Goal: Task Accomplishment & Management: Use online tool/utility

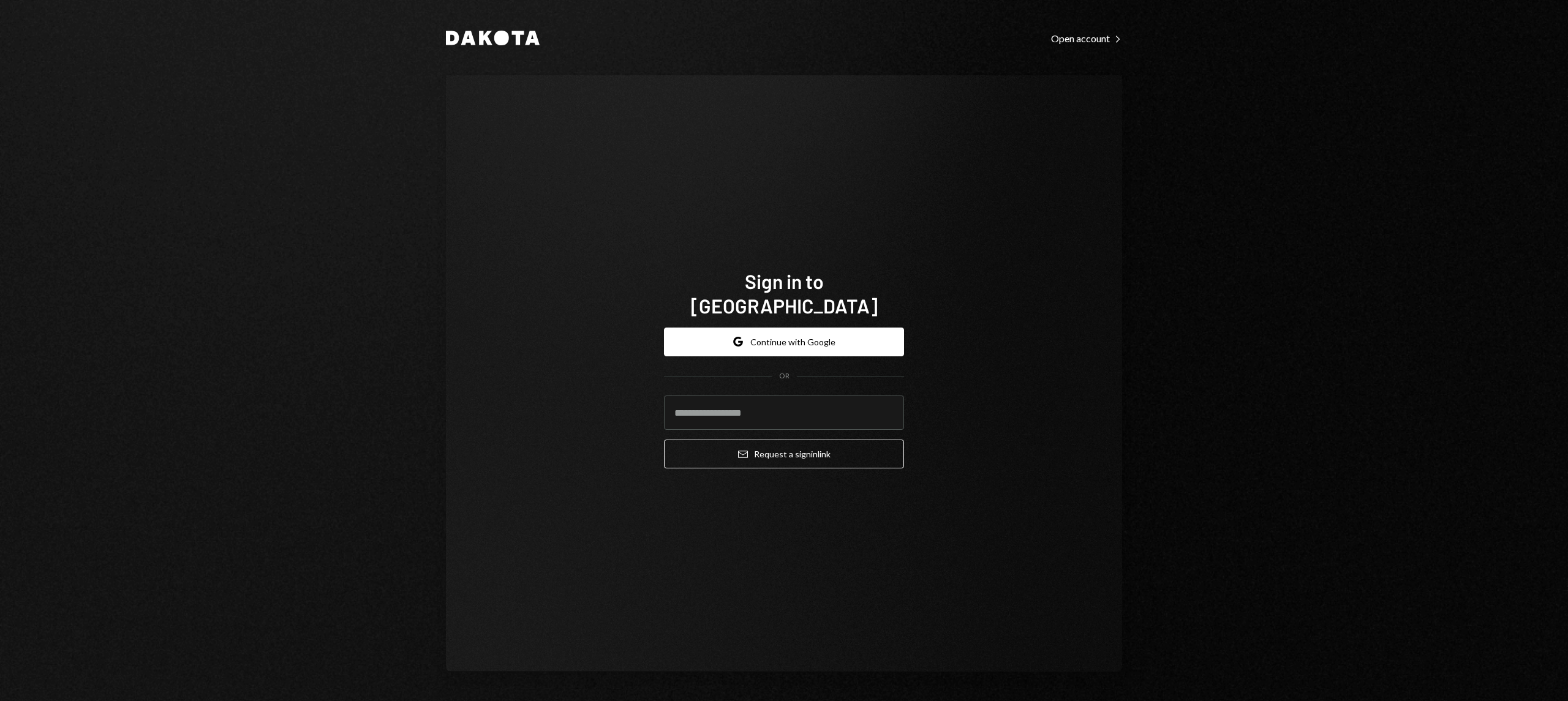
click at [768, 347] on form "Google Continue with Google OR Email Request a sign in link" at bounding box center [784, 398] width 240 height 141
click at [777, 333] on button "Google Continue with Google" at bounding box center [784, 342] width 240 height 29
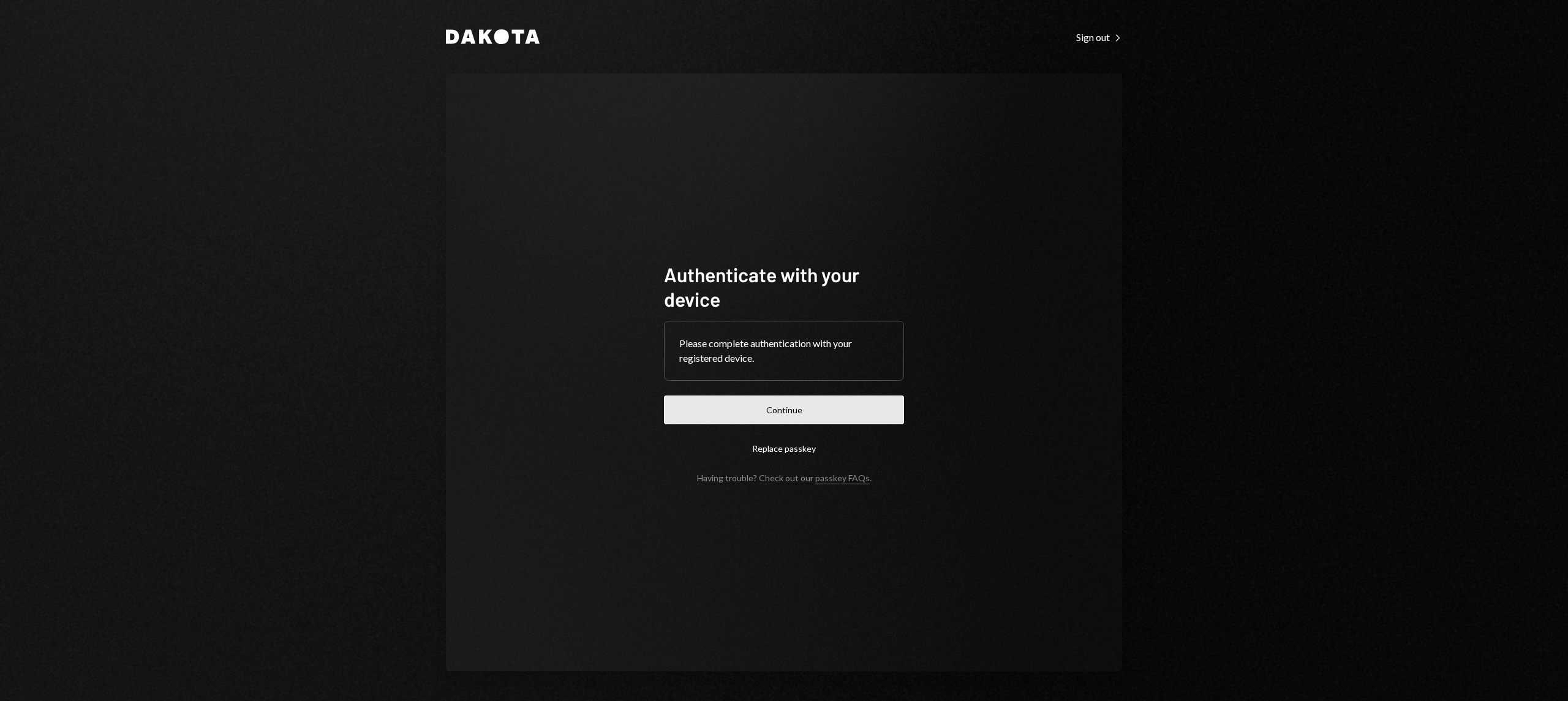
click at [790, 398] on button "Continue" at bounding box center [784, 410] width 240 height 29
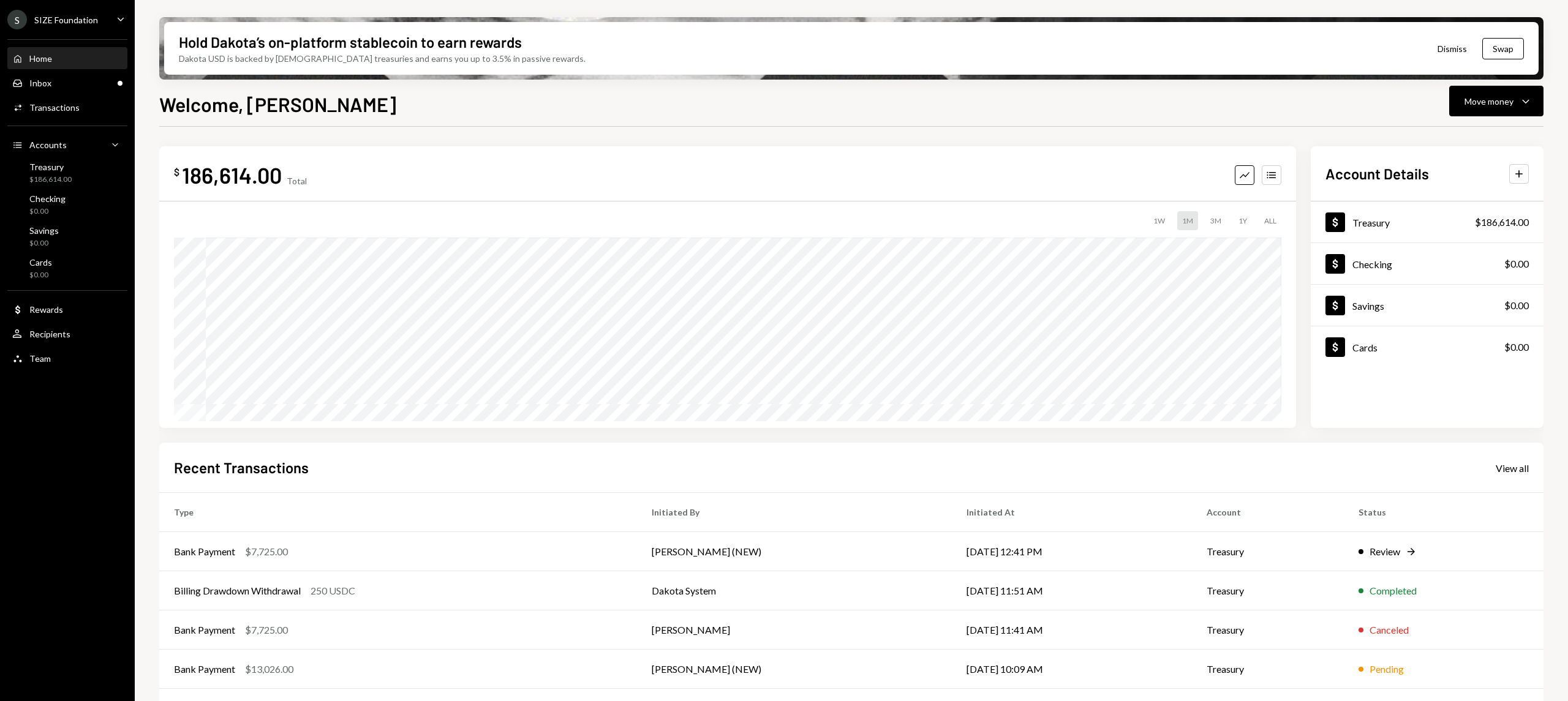
click at [81, 30] on ul "S SIZE Foundation Caret Down Home Home Inbox Inbox Activities Transactions Acco…" at bounding box center [67, 186] width 135 height 372
click at [91, 22] on div "SIZE Foundation" at bounding box center [66, 20] width 64 height 10
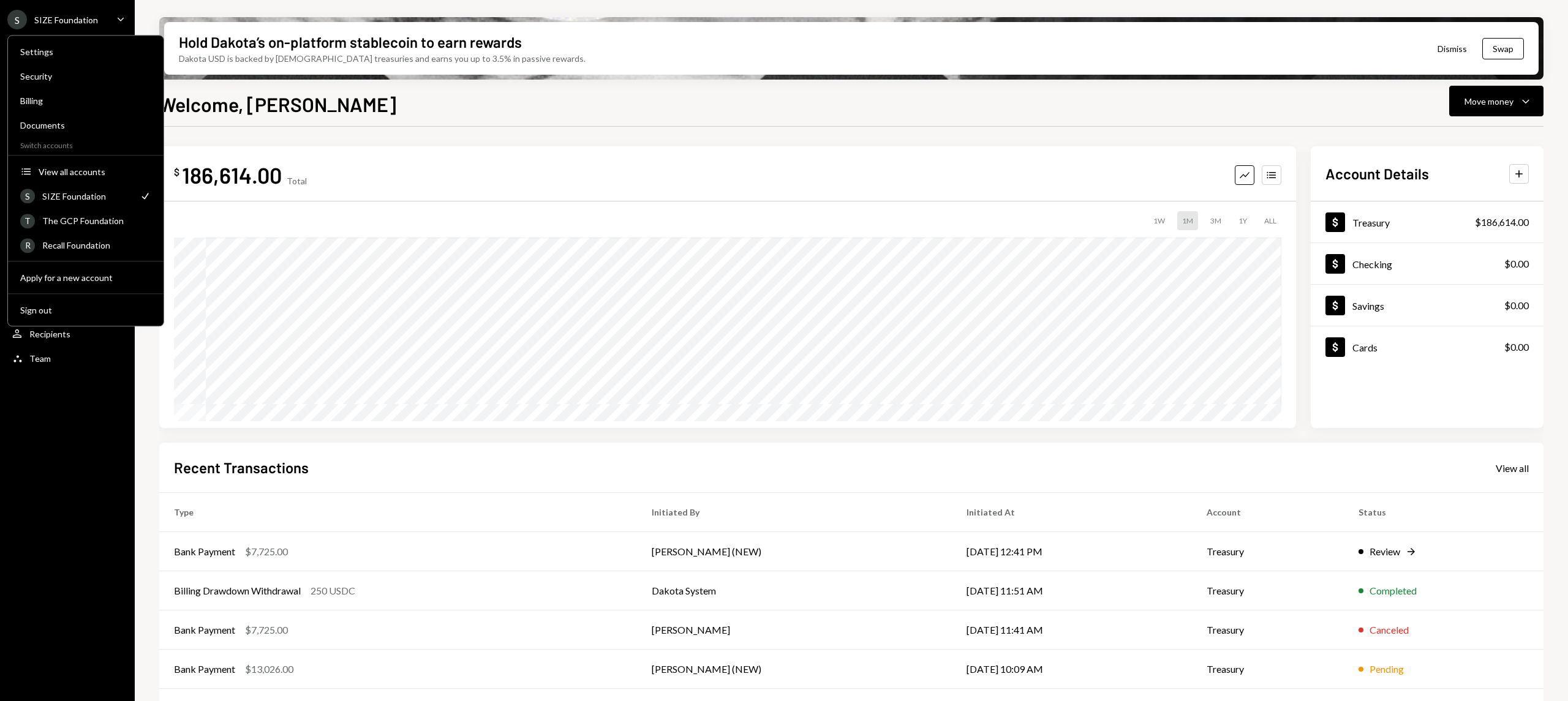
click at [527, 109] on div "Welcome, [PERSON_NAME] Move money Caret Down" at bounding box center [851, 103] width 1384 height 27
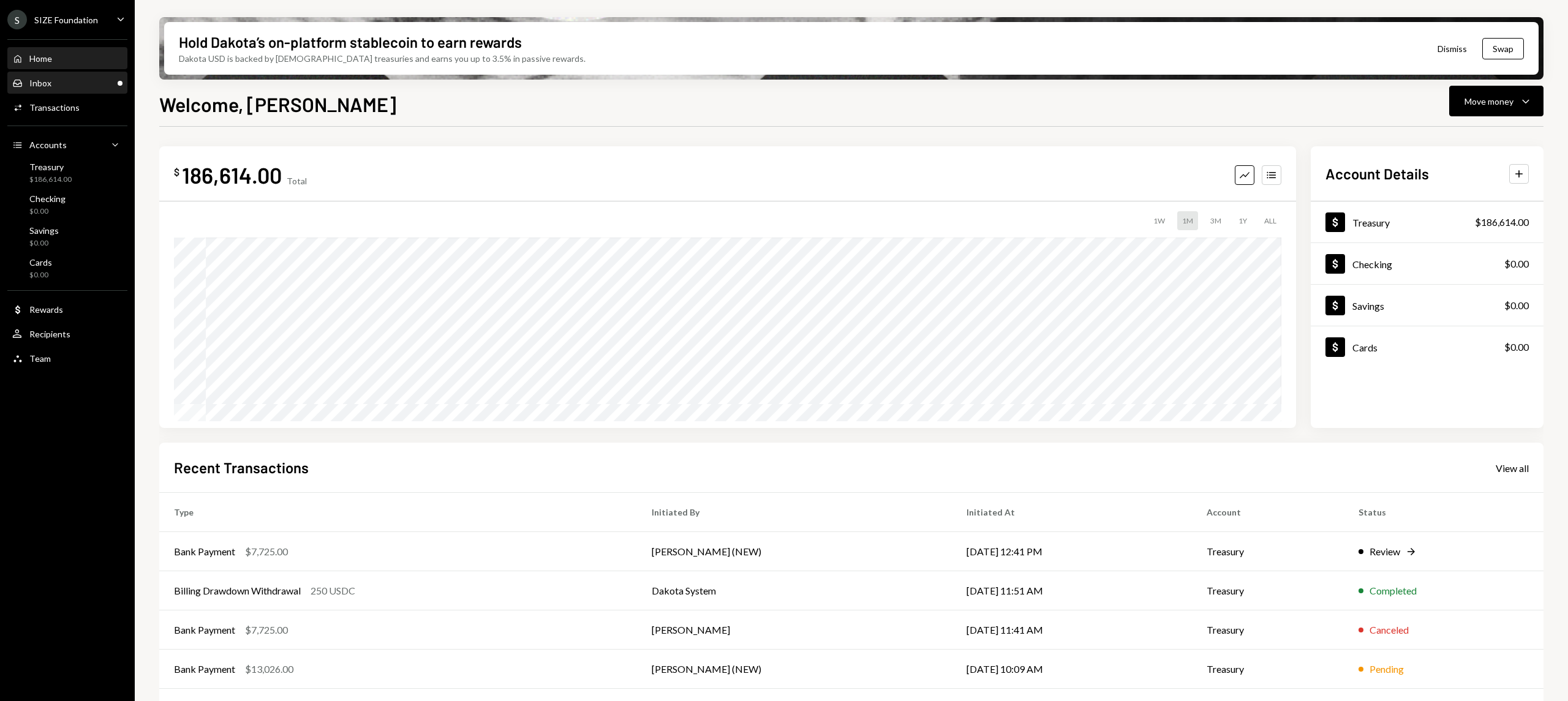
click at [118, 78] on div "Inbox Inbox" at bounding box center [67, 83] width 110 height 11
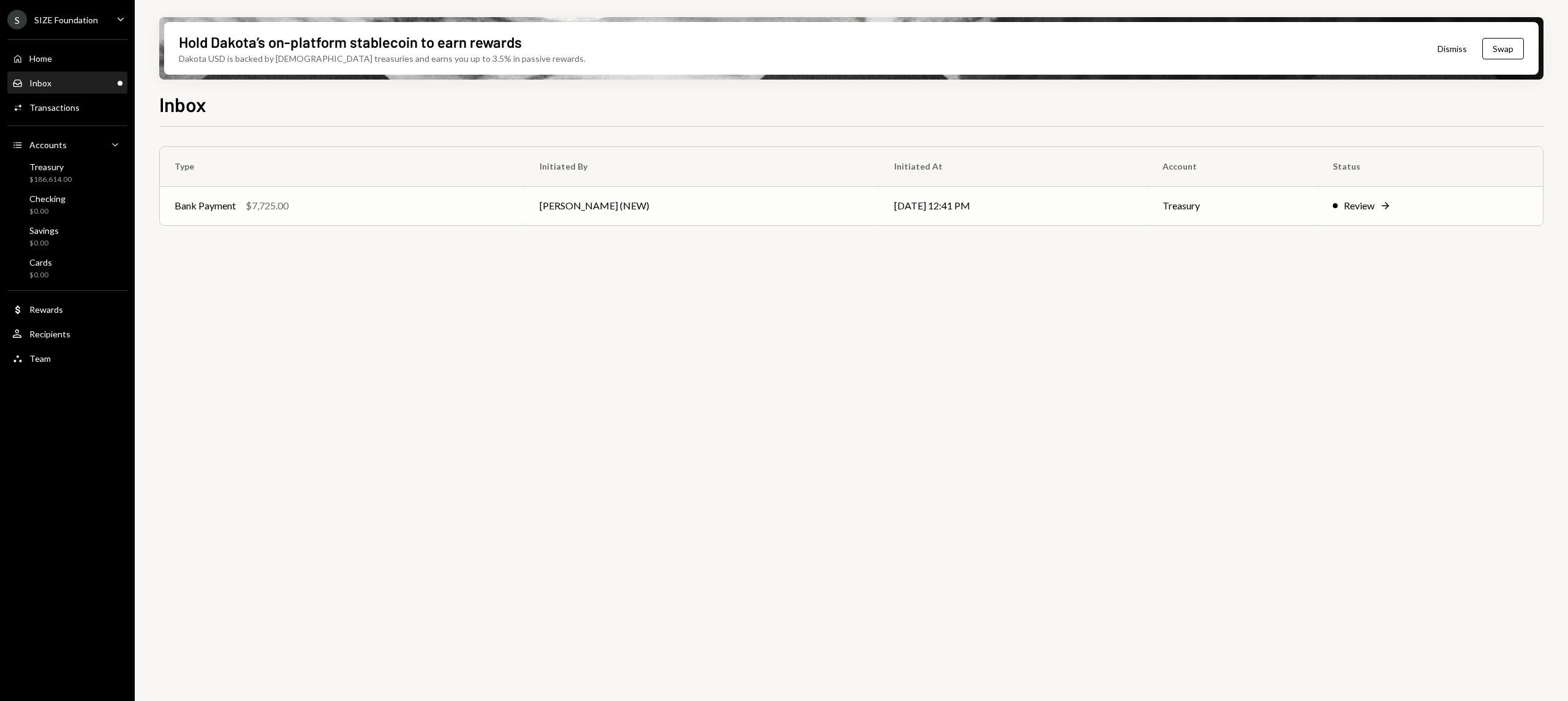
click at [1400, 202] on div "Review Right Arrow" at bounding box center [1431, 205] width 195 height 15
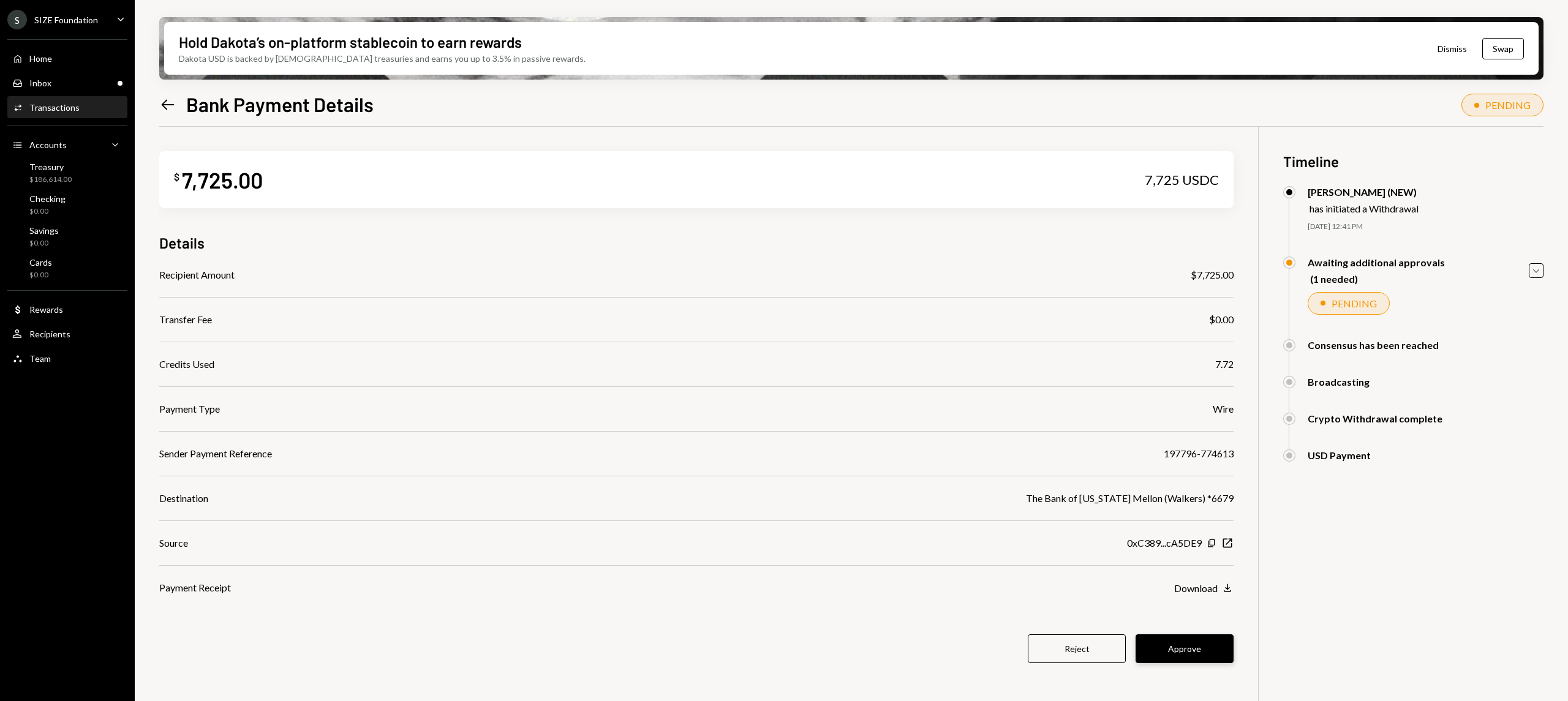
click at [1194, 639] on button "Approve" at bounding box center [1185, 648] width 98 height 29
